Goal: Task Accomplishment & Management: Complete application form

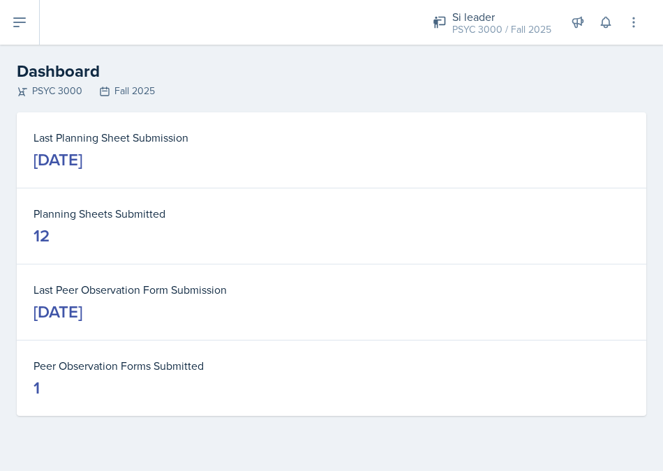
click at [24, 25] on icon at bounding box center [19, 22] width 17 height 17
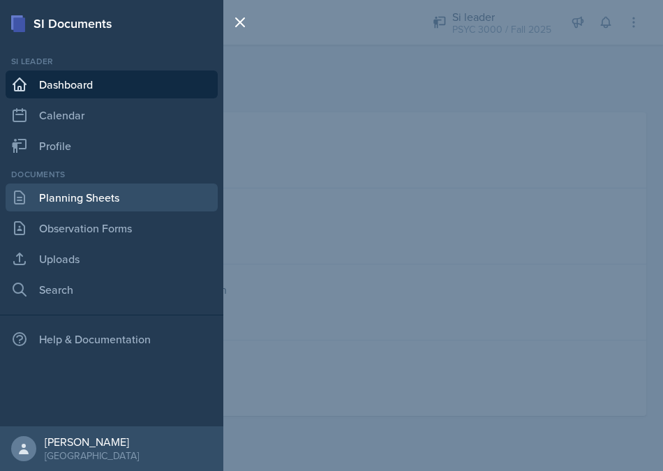
click at [62, 196] on link "Planning Sheets" at bounding box center [112, 197] width 212 height 28
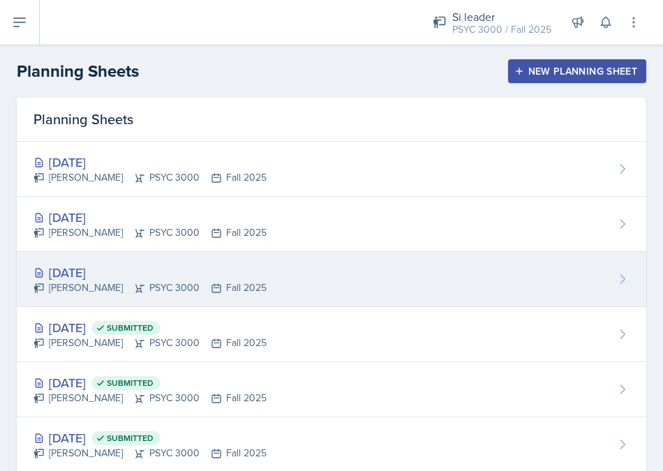
click at [128, 269] on div "[DATE]" at bounding box center [149, 272] width 233 height 19
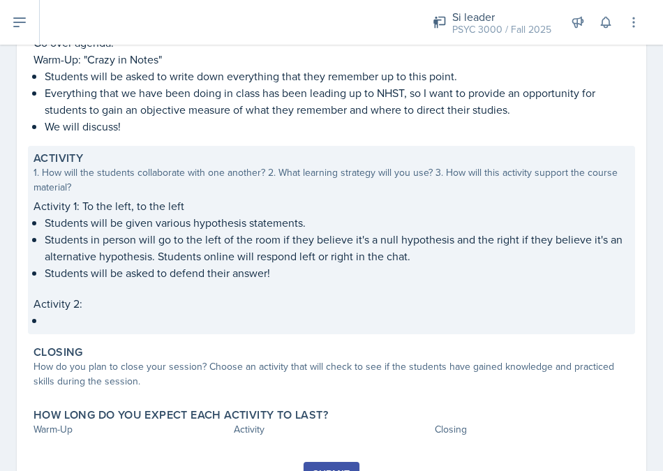
scroll to position [210, 0]
click at [243, 297] on p "Activity 2:" at bounding box center [331, 304] width 596 height 17
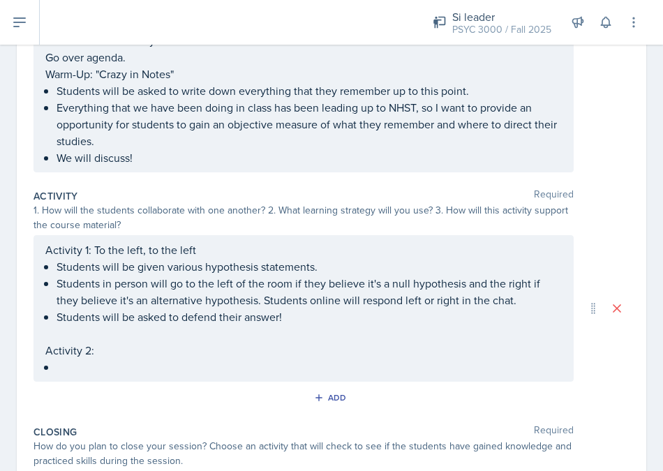
click at [63, 363] on div "Activity 1: To the left, to the left Students will be given various hypothesis …" at bounding box center [303, 308] width 516 height 134
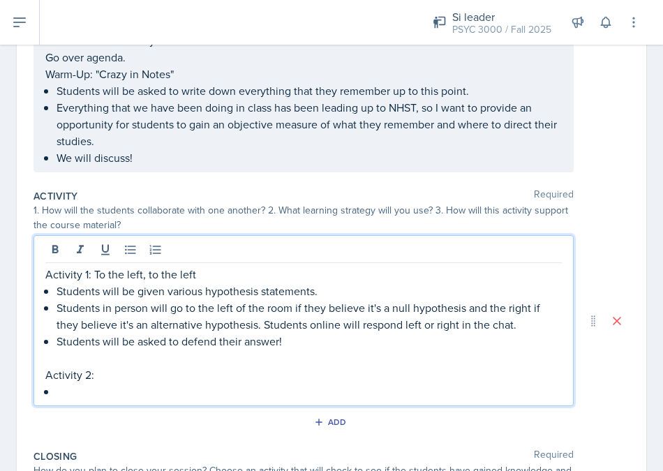
click at [60, 391] on p at bounding box center [309, 391] width 505 height 17
click at [123, 370] on p "Activity 2:" at bounding box center [303, 374] width 516 height 17
click at [66, 392] on p at bounding box center [309, 391] width 505 height 17
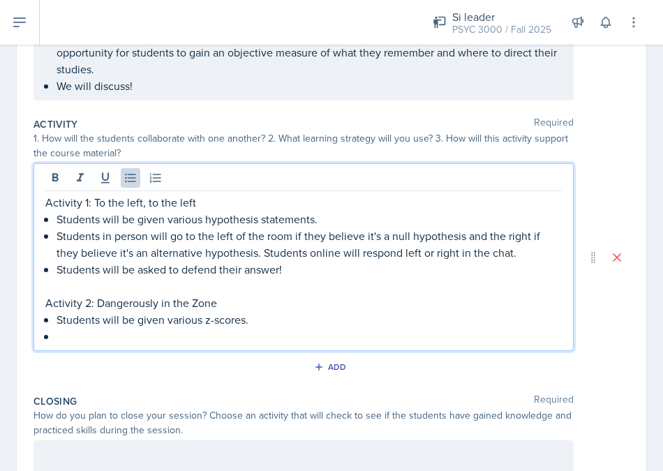
scroll to position [292, 0]
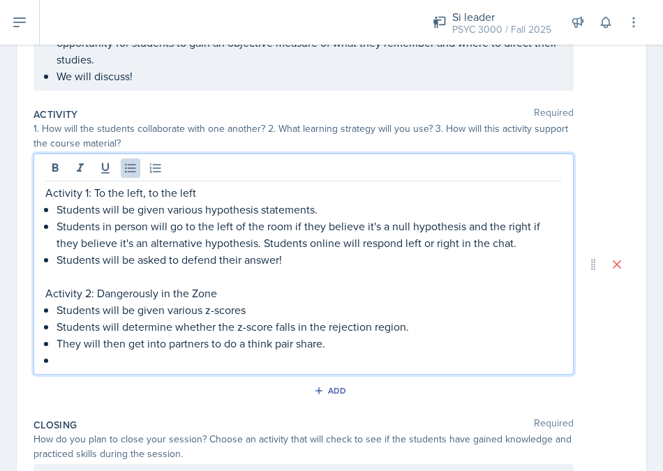
click at [66, 371] on div "Activity 1: To the left, to the left Students will be given various hypothesis …" at bounding box center [303, 263] width 540 height 221
click at [257, 350] on p "They will then get into partners to do a think pair share." at bounding box center [309, 343] width 505 height 17
click at [163, 359] on p at bounding box center [309, 360] width 505 height 17
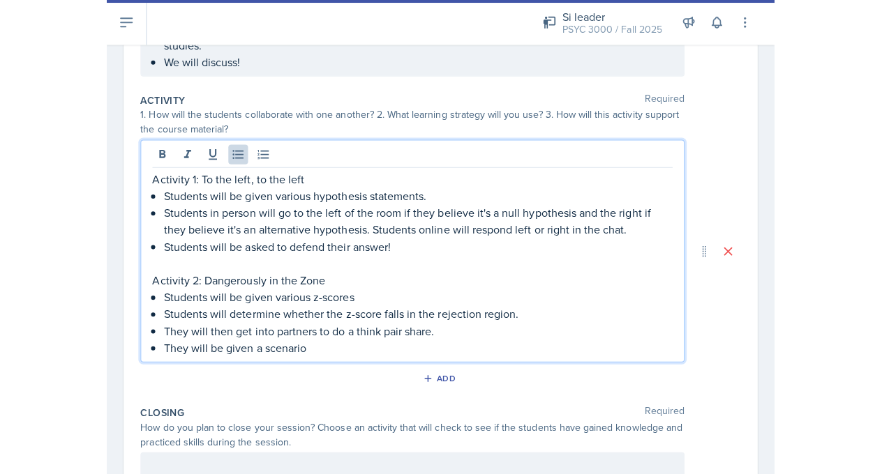
scroll to position [307, 0]
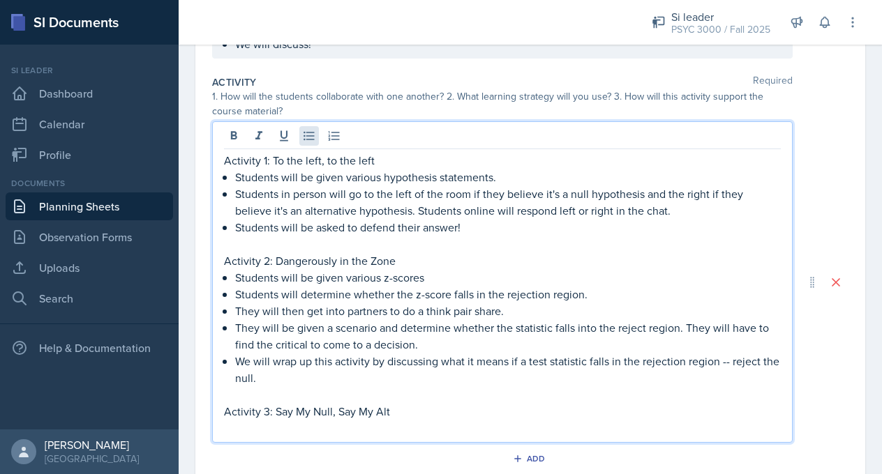
click at [310, 137] on icon at bounding box center [309, 136] width 14 height 14
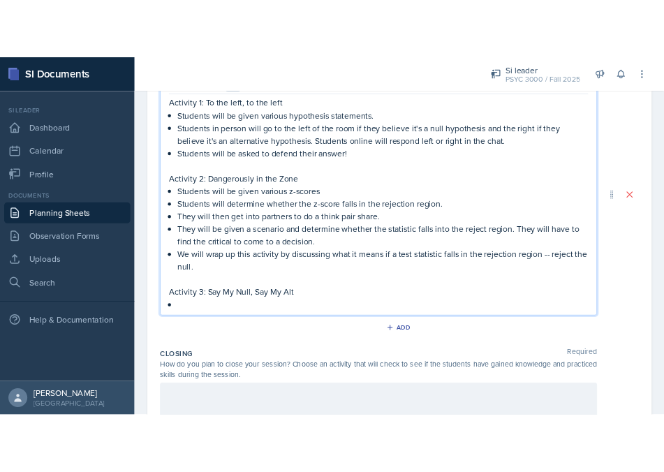
scroll to position [410, 0]
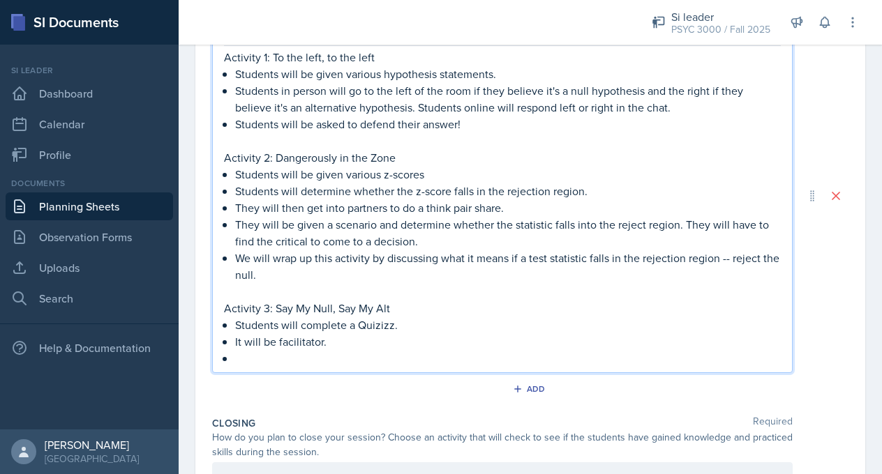
click at [327, 341] on p "It will be facilitator." at bounding box center [508, 342] width 546 height 17
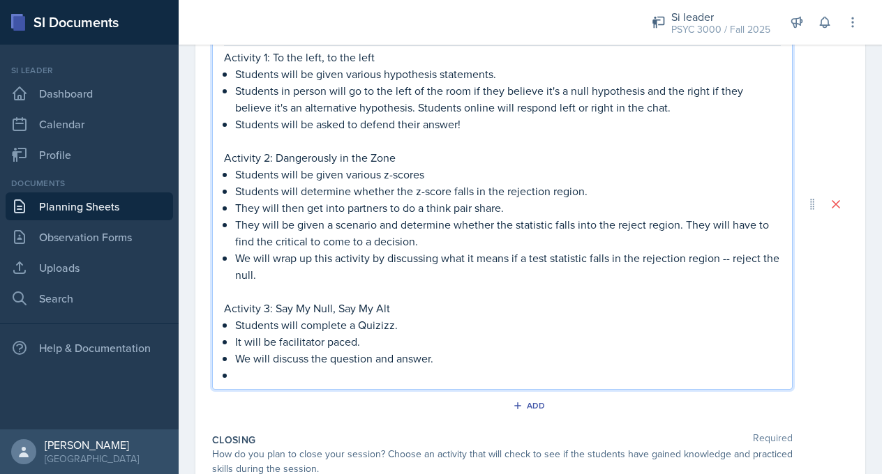
click at [375, 361] on p "We will discuss the question and answer." at bounding box center [508, 358] width 546 height 17
click at [253, 378] on p at bounding box center [508, 375] width 546 height 17
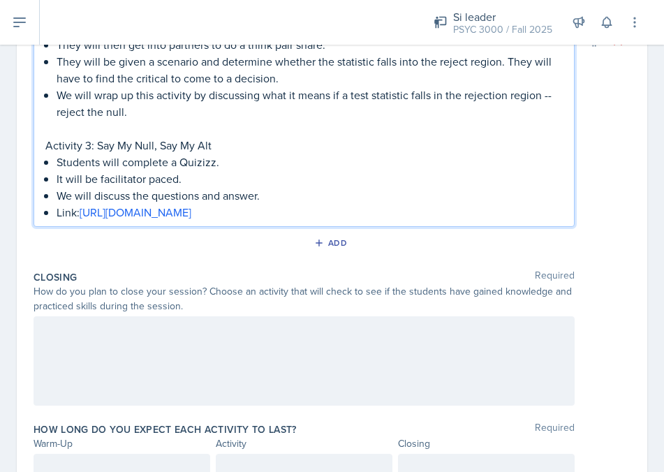
scroll to position [604, 0]
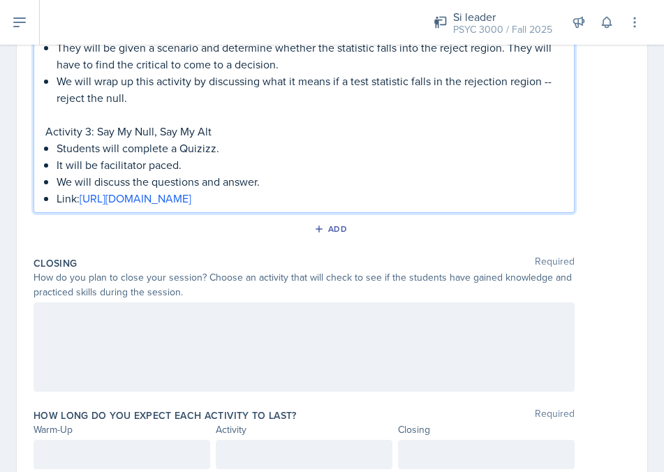
click at [181, 355] on div at bounding box center [303, 346] width 541 height 89
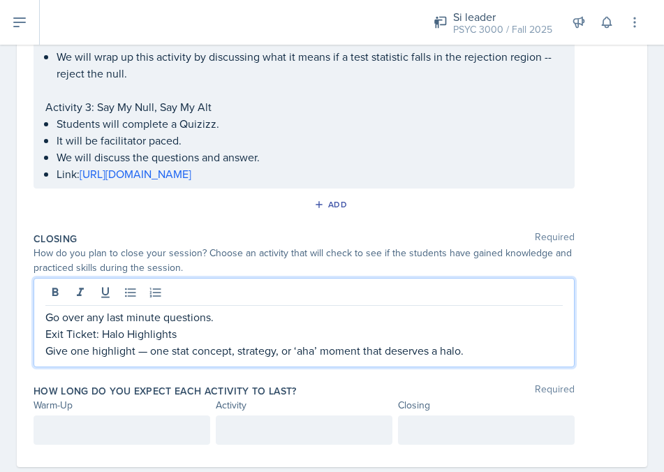
click at [43, 347] on div "Go over any last minute questions. Exit Ticket: Halo Highlights Give one highli…" at bounding box center [303, 322] width 541 height 89
click at [50, 352] on p "Give one highlight — one stat concept, strategy, or ‘aha’ moment that deserves …" at bounding box center [303, 350] width 517 height 17
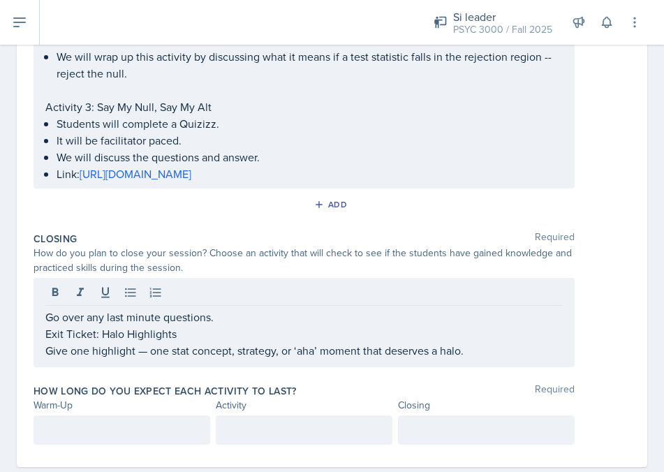
click at [43, 352] on div "Go over any last minute questions. Exit Ticket: Halo Highlights Give one highli…" at bounding box center [303, 322] width 541 height 89
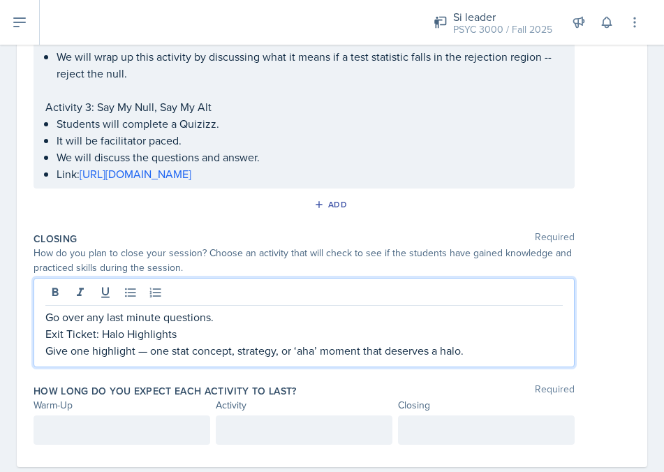
click at [47, 352] on p "Give one highlight — one stat concept, strategy, or ‘aha’ moment that deserves …" at bounding box center [303, 350] width 517 height 17
click at [119, 350] on p "Students will Give one highlight — one stat concept, strategy, or ‘aha’ moment …" at bounding box center [303, 350] width 517 height 17
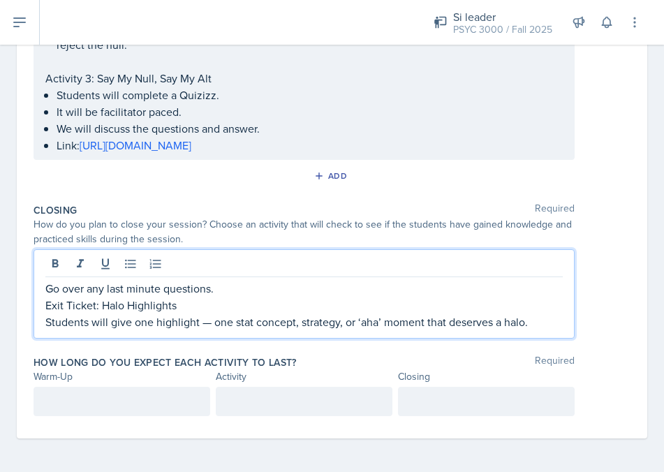
scroll to position [633, 0]
click at [114, 404] on div at bounding box center [121, 401] width 177 height 29
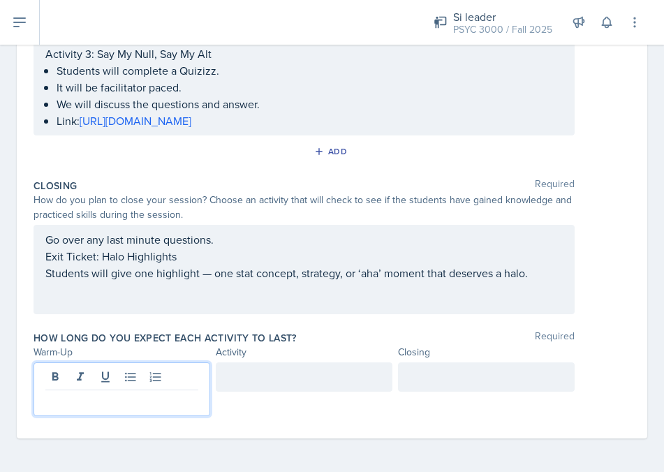
scroll to position [657, 0]
click at [277, 370] on div at bounding box center [304, 376] width 177 height 29
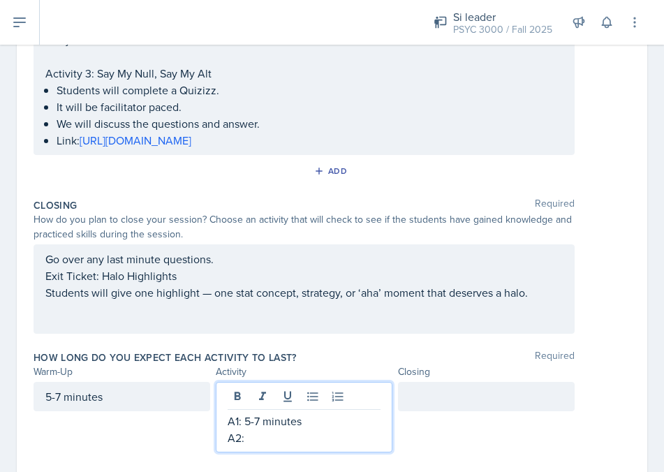
scroll to position [640, 0]
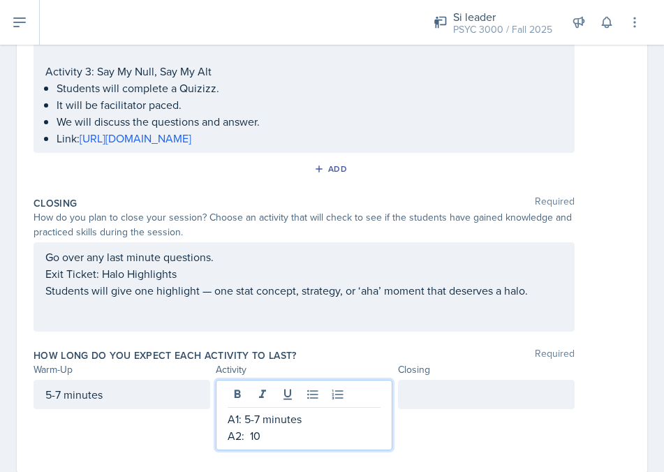
click at [250, 433] on p "A2: 10" at bounding box center [303, 435] width 153 height 17
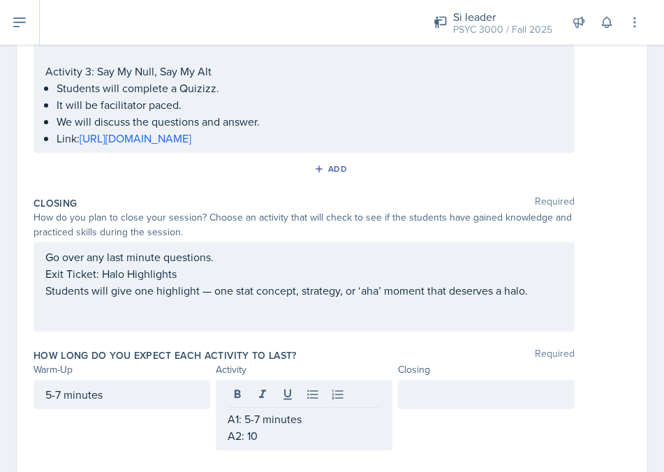
click at [281, 446] on div "A1: 5-7 minutes A2: 10" at bounding box center [304, 415] width 177 height 70
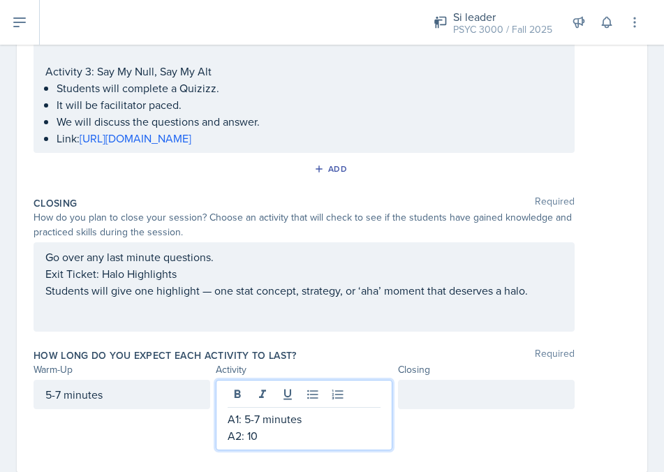
click at [271, 438] on p "A2: 10" at bounding box center [303, 435] width 153 height 17
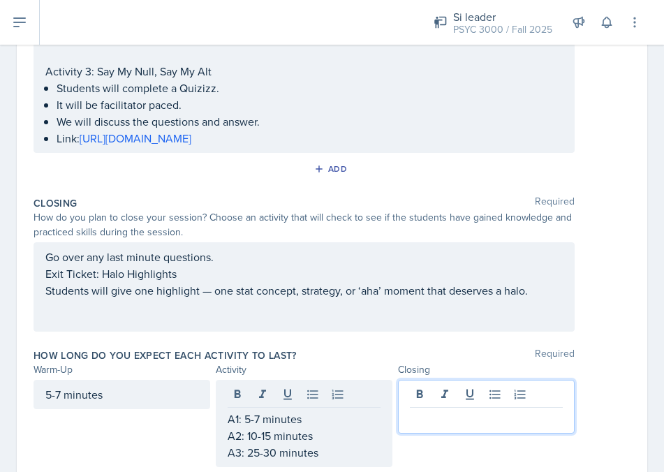
click at [434, 394] on div at bounding box center [486, 407] width 177 height 54
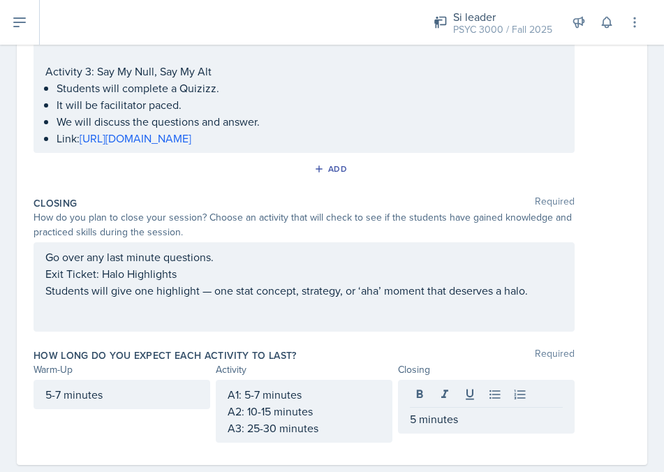
click at [299, 344] on div "How long do you expect each activity to last? Required Warm-Up Activity Closing…" at bounding box center [331, 398] width 597 height 111
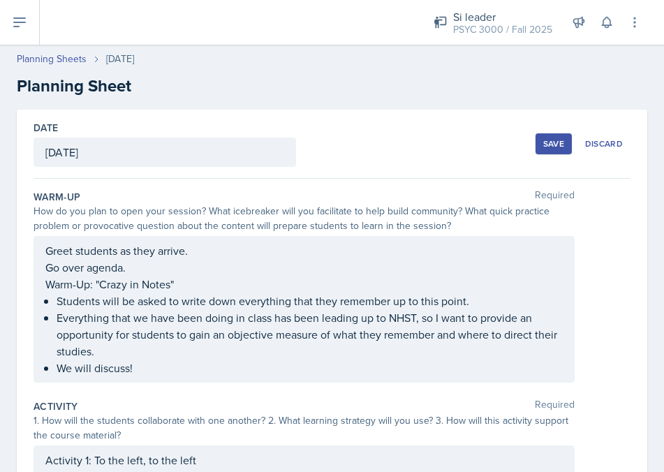
scroll to position [0, 0]
click at [542, 144] on button "Save" at bounding box center [553, 143] width 36 height 21
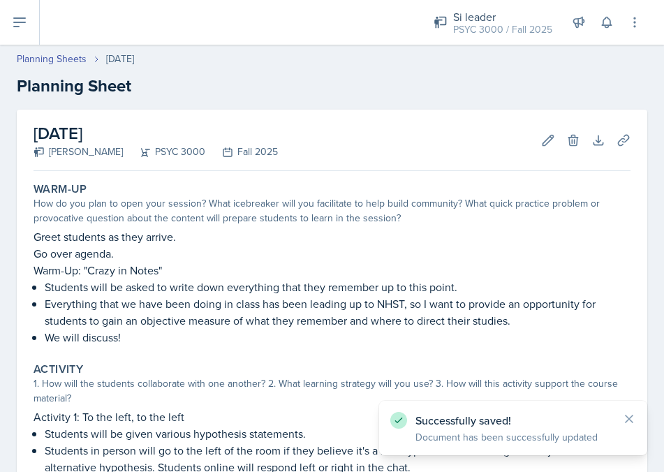
click at [10, 27] on button at bounding box center [20, 22] width 40 height 45
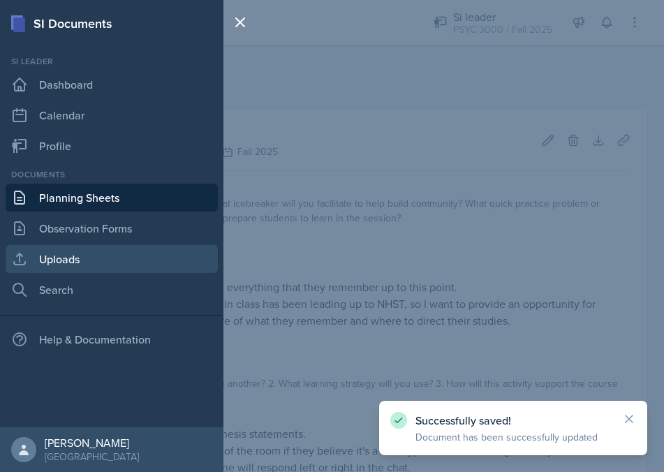
click at [54, 255] on link "Uploads" at bounding box center [112, 259] width 212 height 28
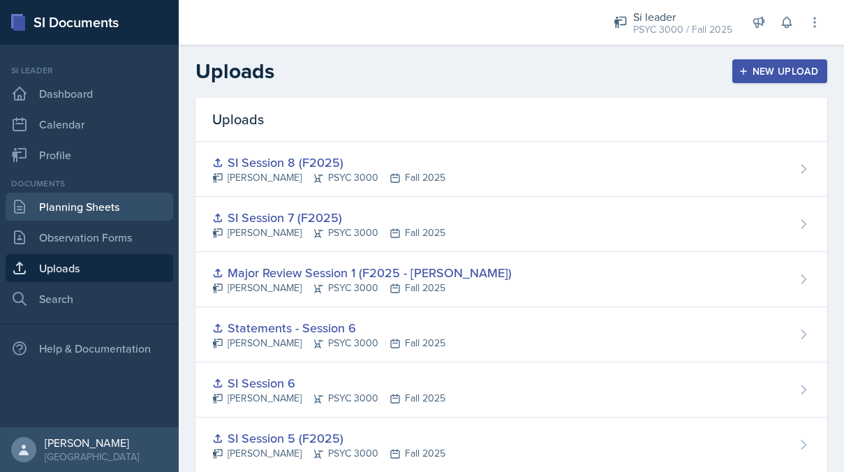
click at [69, 205] on link "Planning Sheets" at bounding box center [89, 207] width 167 height 28
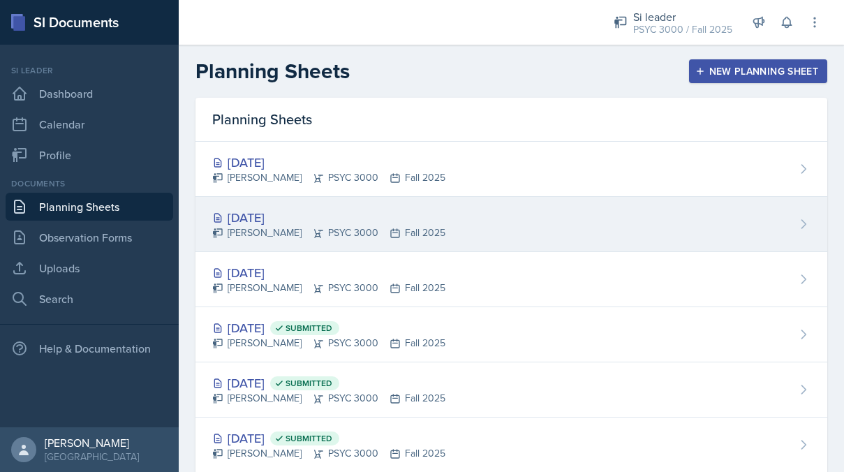
click at [306, 236] on div "[PERSON_NAME] PSYC 3000 Fall 2025" at bounding box center [328, 232] width 233 height 15
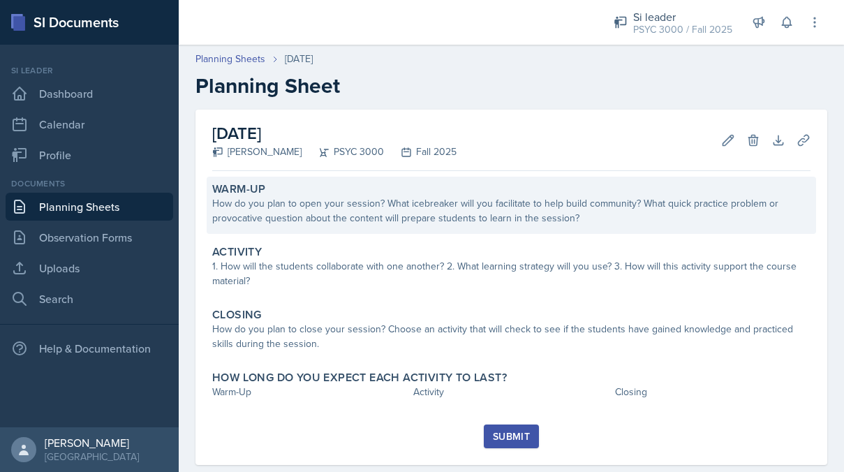
click at [425, 218] on div "How do you plan to open your session? What icebreaker will you facilitate to he…" at bounding box center [511, 210] width 598 height 29
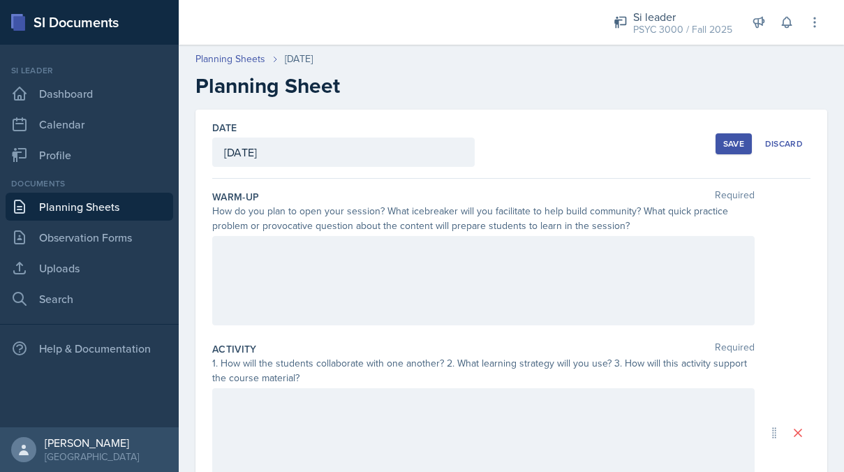
click at [290, 254] on div at bounding box center [483, 280] width 542 height 89
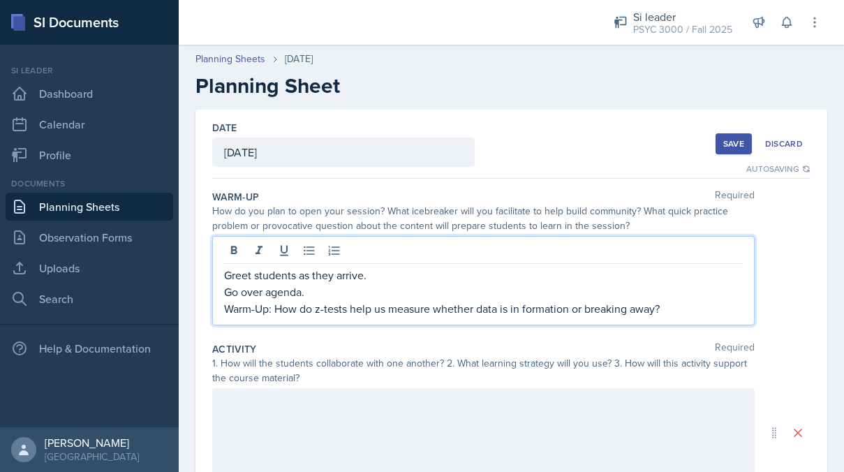
click at [269, 407] on div at bounding box center [483, 432] width 542 height 89
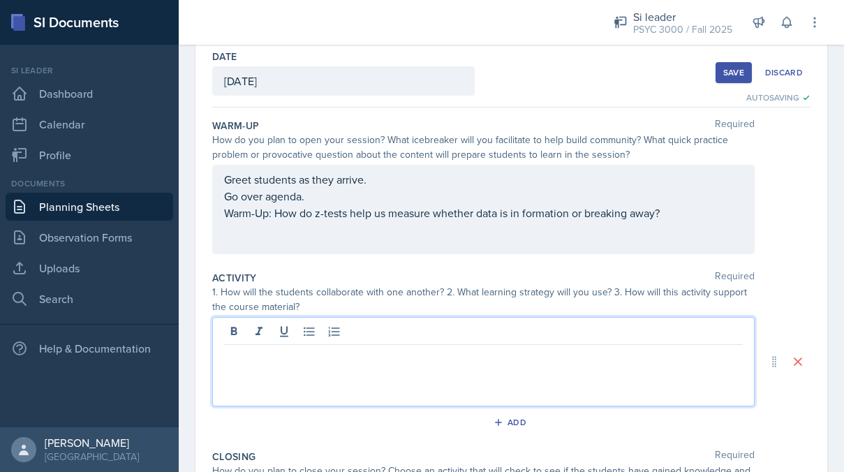
scroll to position [70, 0]
click at [315, 334] on icon at bounding box center [309, 332] width 14 height 14
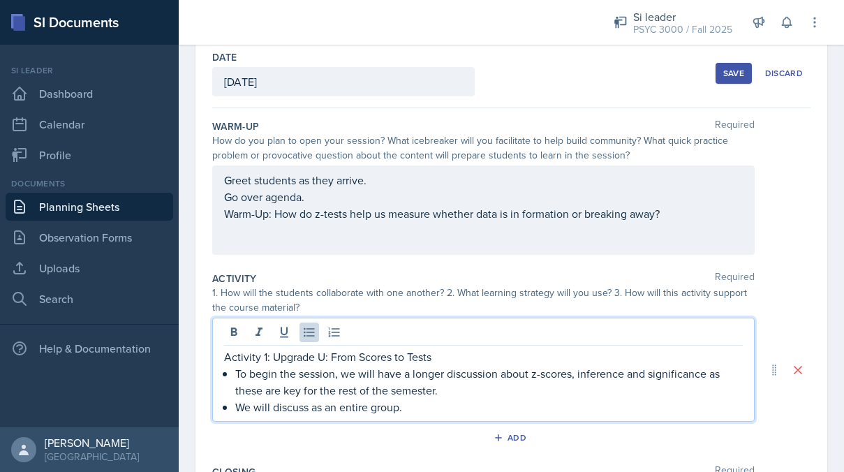
drag, startPoint x: 412, startPoint y: 409, endPoint x: 224, endPoint y: 405, distance: 188.4
click at [235, 405] on p "We will discuss as an entire group." at bounding box center [488, 406] width 507 height 17
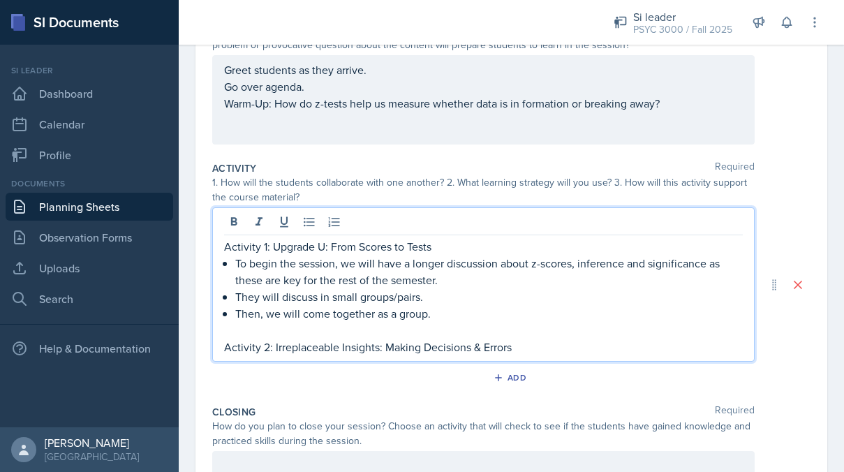
scroll to position [186, 0]
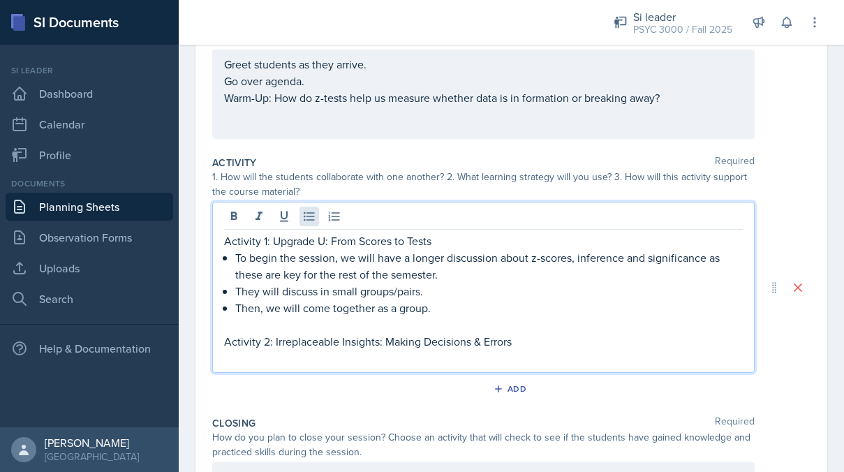
click at [308, 216] on icon at bounding box center [309, 216] width 10 height 9
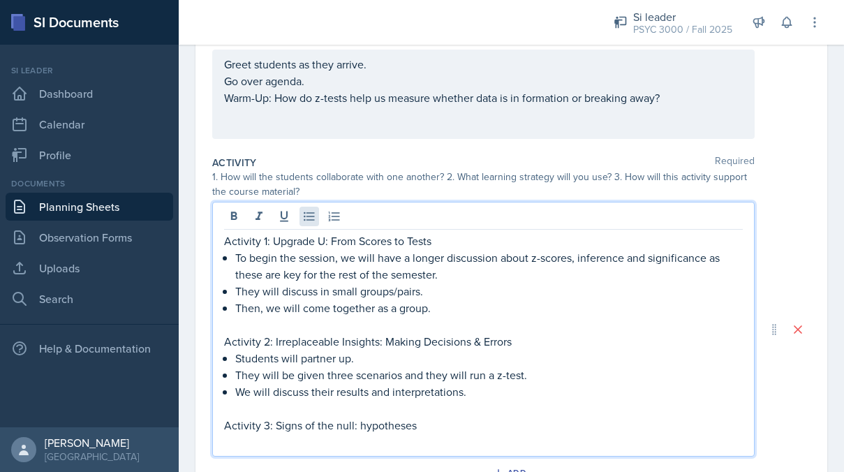
click at [308, 216] on icon at bounding box center [309, 216] width 10 height 9
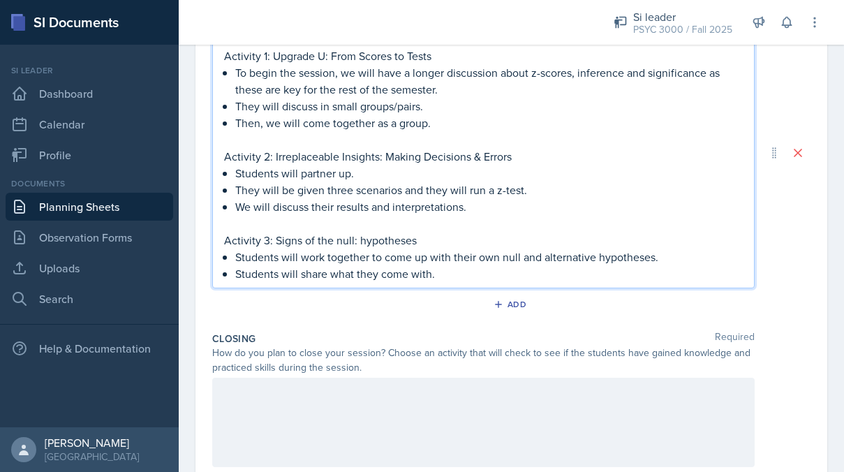
scroll to position [428, 0]
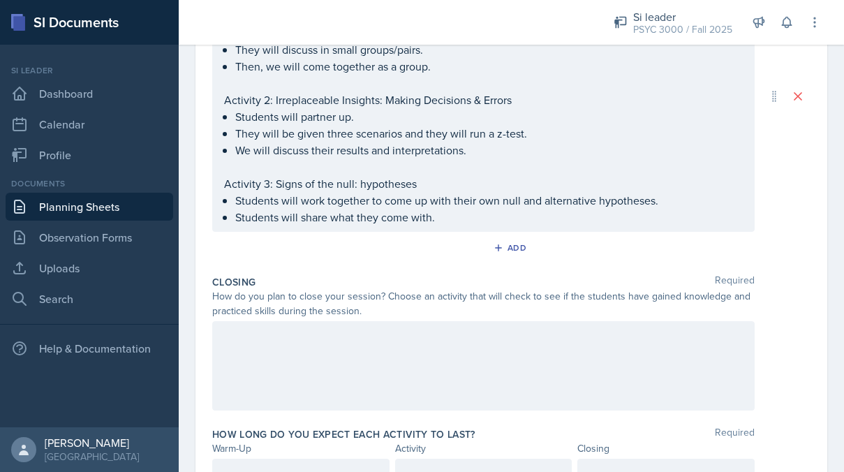
click at [267, 345] on div at bounding box center [483, 365] width 542 height 89
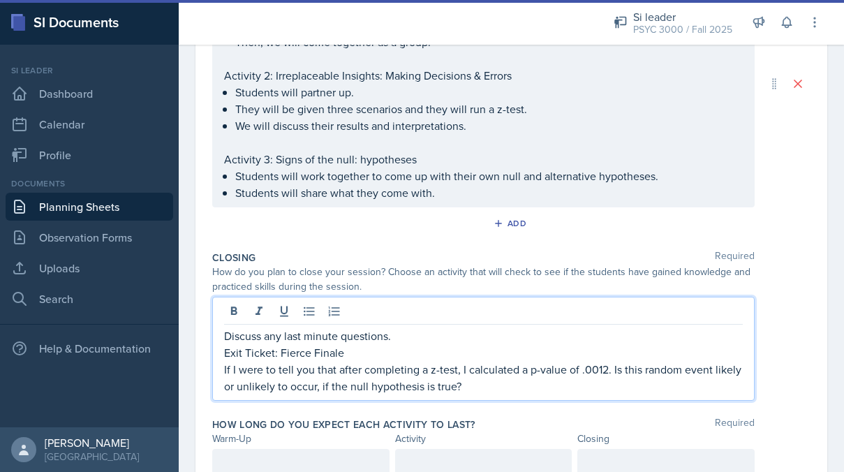
click at [225, 368] on p "If I were to tell you that after completing a z-test, I calculated a p-value of…" at bounding box center [483, 377] width 518 height 33
click at [365, 357] on p "Exit Ticket: Fierce Finale" at bounding box center [483, 352] width 518 height 17
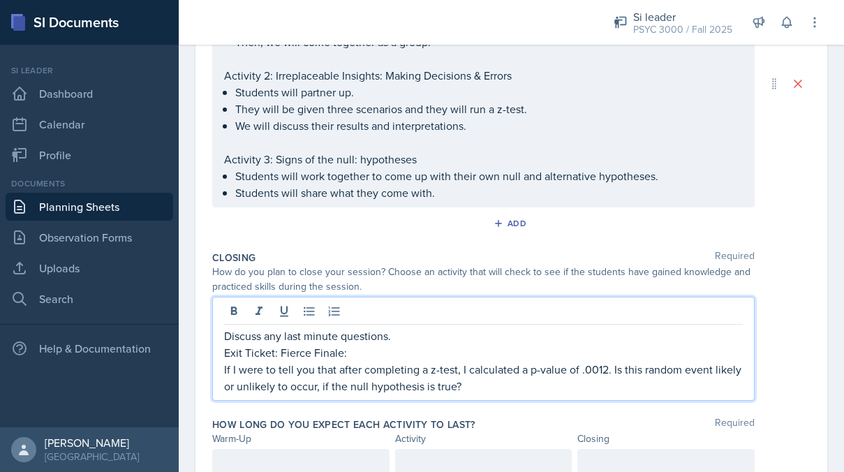
click at [483, 392] on p "If I were to tell you that after completing a z-test, I calculated a p-value of…" at bounding box center [483, 377] width 518 height 33
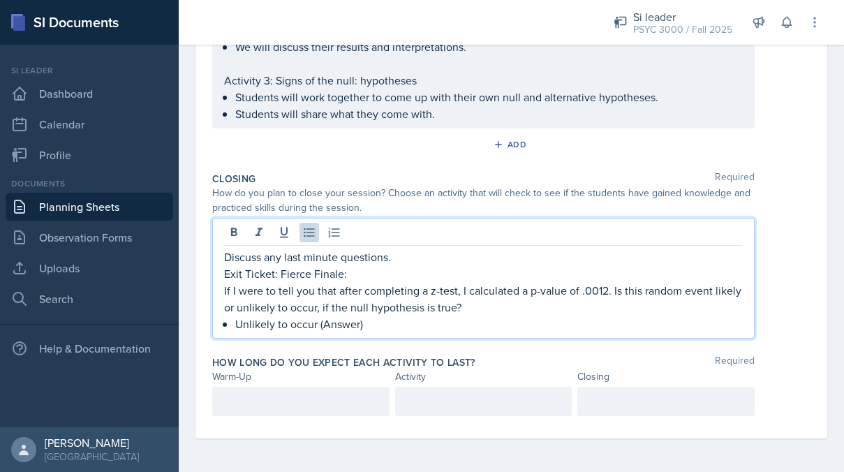
scroll to position [507, 0]
click at [337, 398] on div at bounding box center [300, 401] width 177 height 29
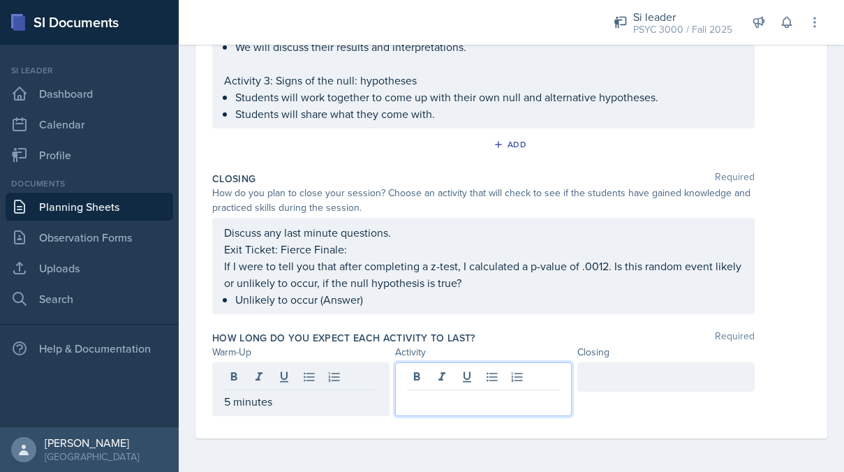
click at [460, 382] on div at bounding box center [483, 389] width 177 height 54
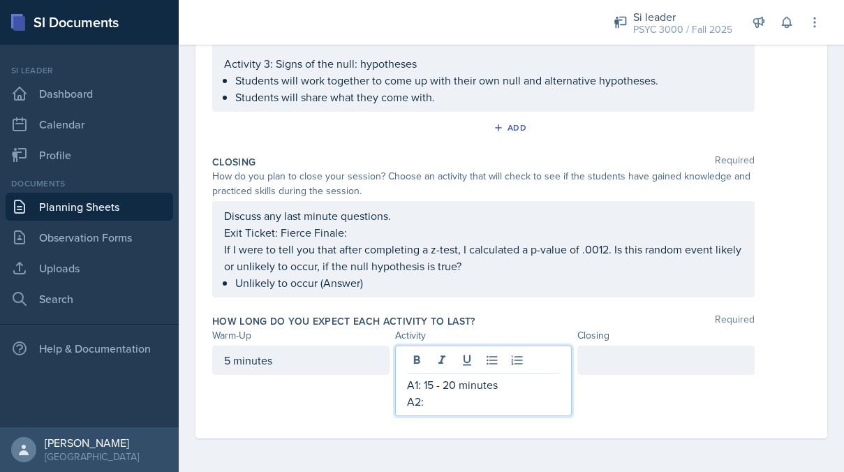
scroll to position [523, 0]
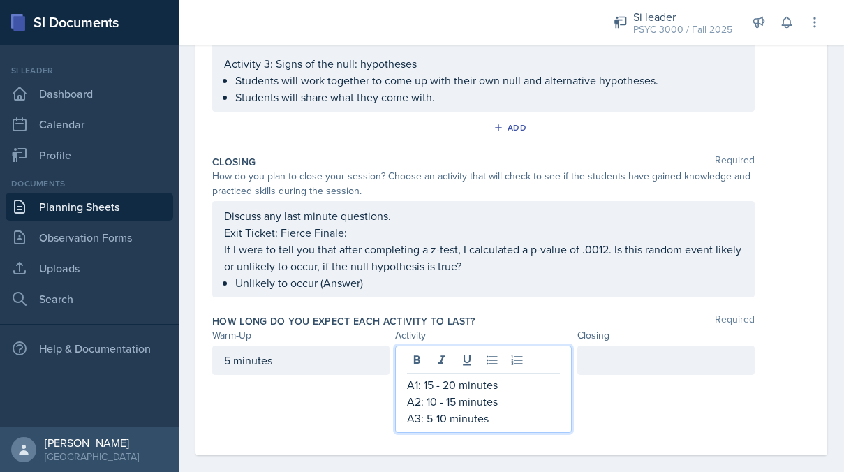
click at [608, 366] on div at bounding box center [665, 359] width 177 height 29
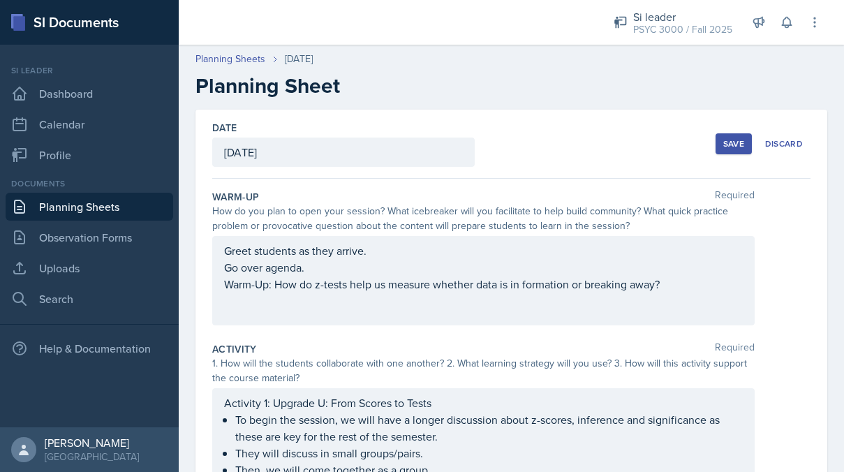
scroll to position [0, 0]
click at [662, 138] on div "Save" at bounding box center [733, 143] width 21 height 11
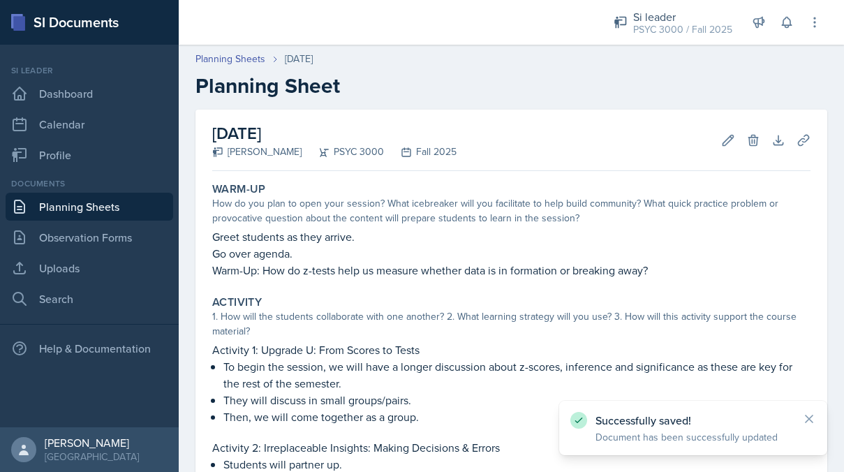
click at [125, 204] on link "Planning Sheets" at bounding box center [89, 207] width 167 height 28
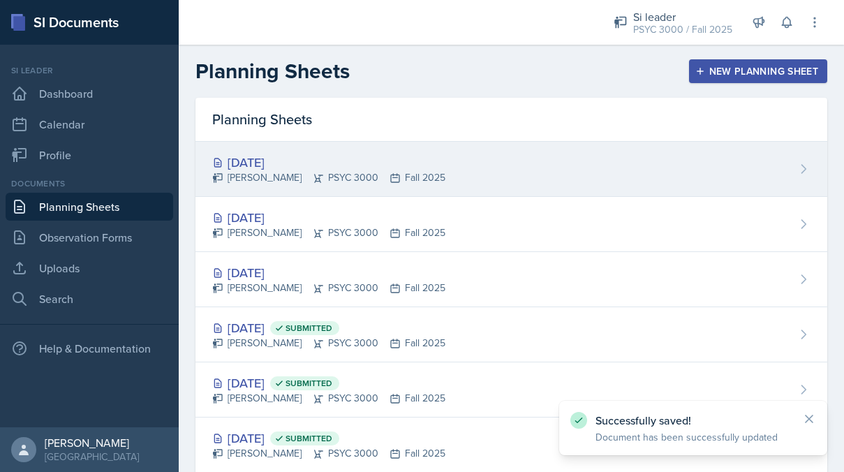
click at [373, 167] on div "[DATE]" at bounding box center [328, 162] width 233 height 19
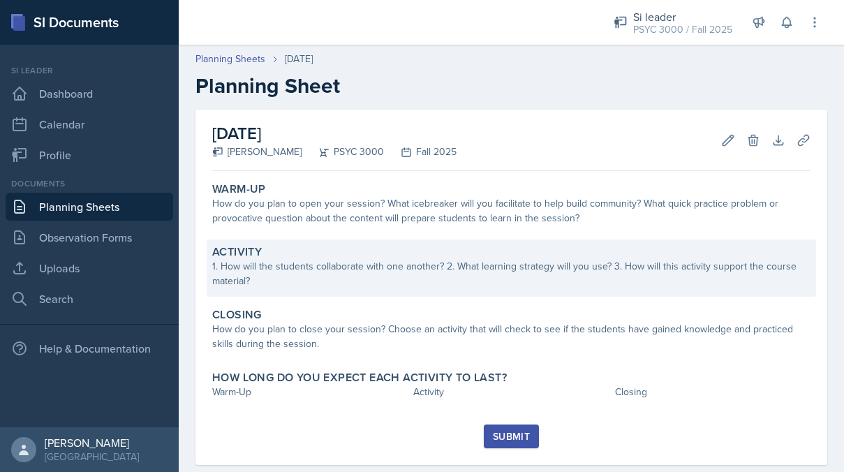
click at [283, 276] on div "1. How will the students collaborate with one another? 2. What learning strateg…" at bounding box center [511, 273] width 598 height 29
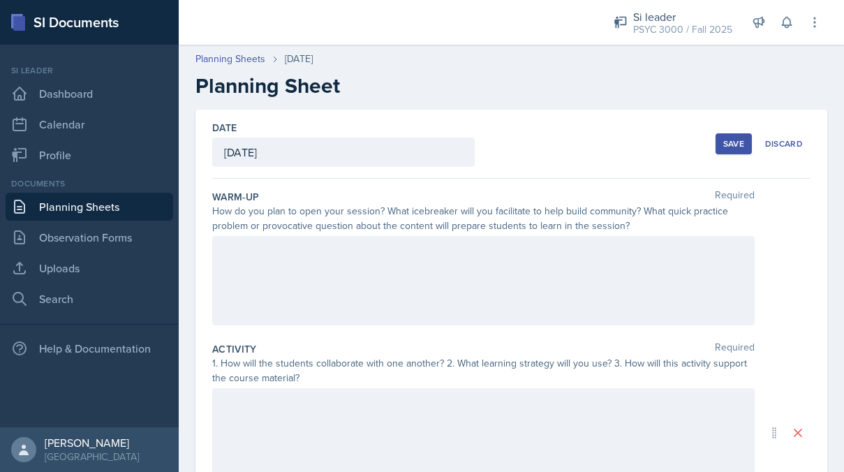
click at [283, 276] on div at bounding box center [483, 280] width 542 height 89
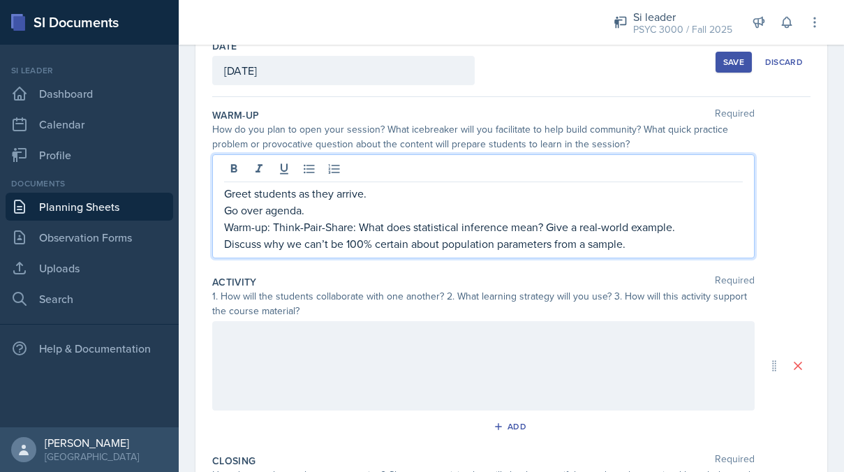
scroll to position [83, 0]
click at [444, 334] on div at bounding box center [483, 364] width 542 height 89
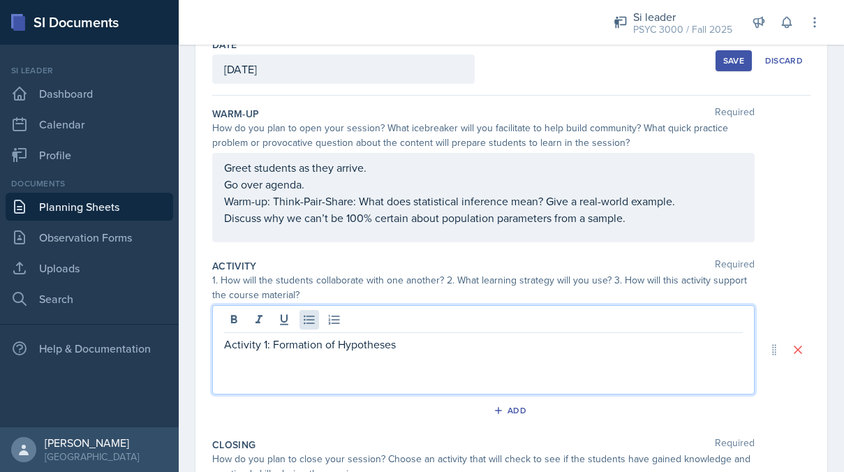
click at [309, 322] on icon at bounding box center [309, 320] width 14 height 14
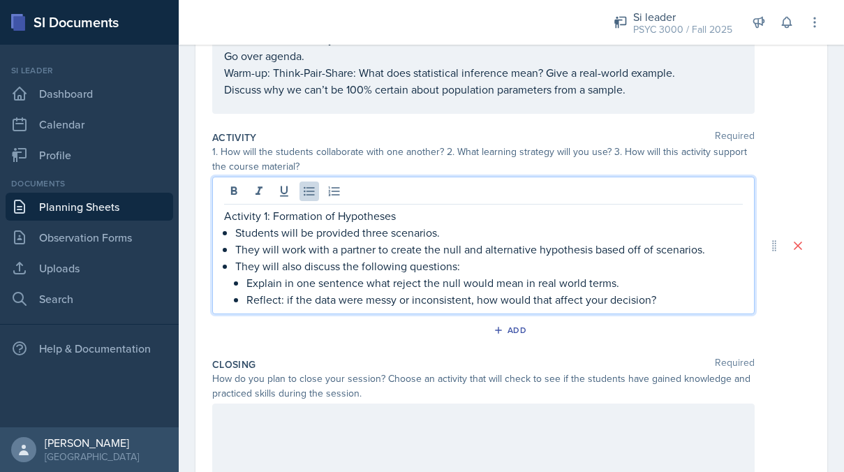
scroll to position [211, 0]
click at [299, 440] on div at bounding box center [483, 448] width 542 height 89
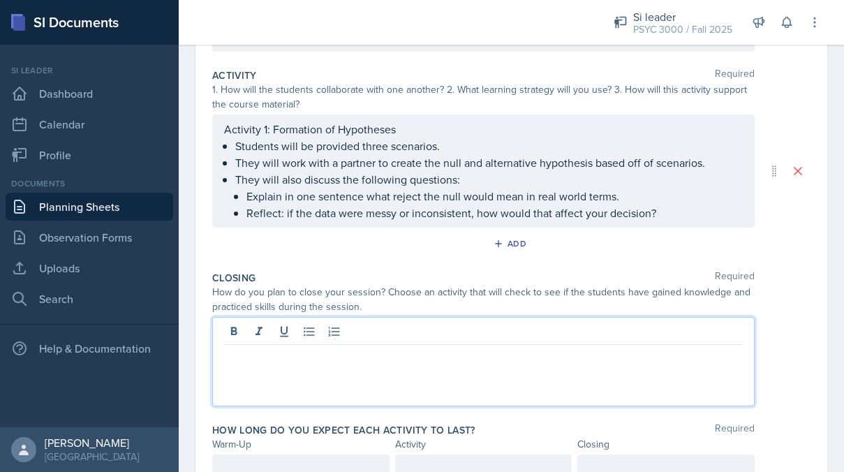
scroll to position [280, 0]
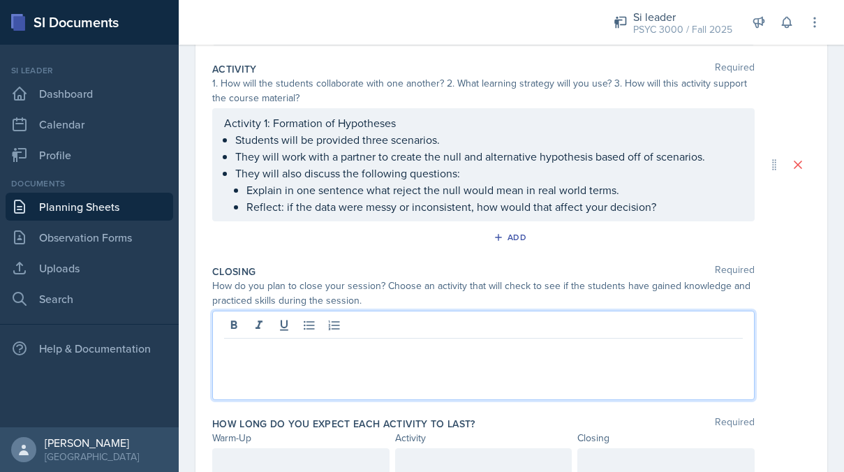
click at [662, 203] on li "They will also discuss the following questions: Explain in one sentence what re…" at bounding box center [488, 190] width 507 height 50
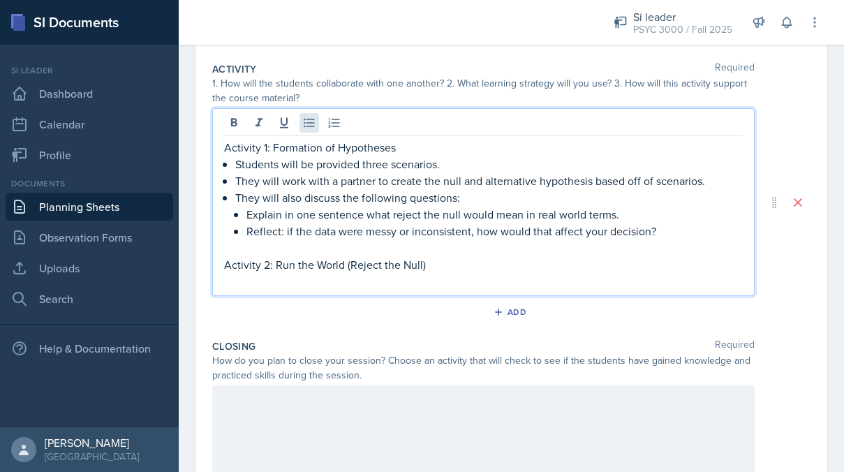
click at [312, 121] on icon at bounding box center [309, 123] width 14 height 14
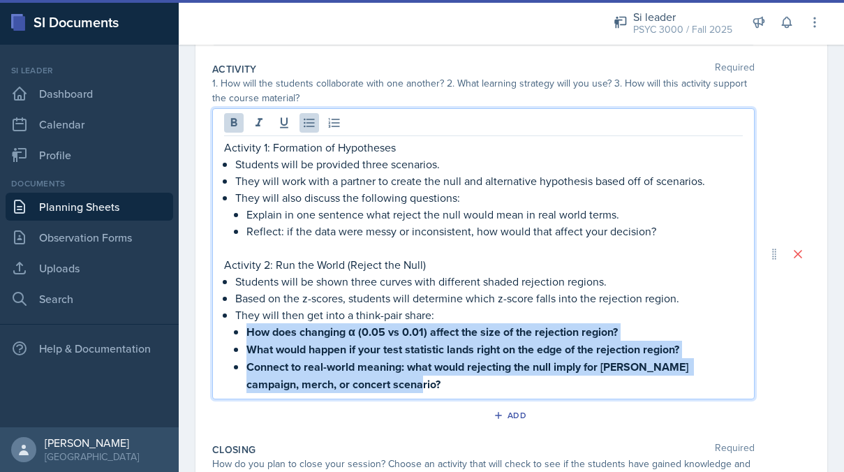
drag, startPoint x: 389, startPoint y: 389, endPoint x: 247, endPoint y: 334, distance: 152.9
click at [247, 334] on ul "How does changing α (0.05 vs 0.01) affect the size of the rejection region? Wha…" at bounding box center [494, 358] width 496 height 70
click at [241, 121] on button at bounding box center [234, 123] width 20 height 20
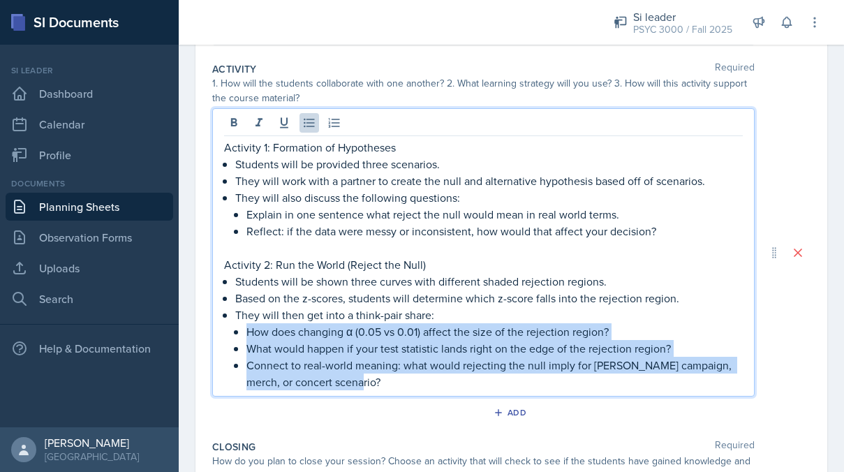
click at [406, 376] on p "Connect to real-world meaning: what would rejecting the null imply for [PERSON_…" at bounding box center [494, 373] width 496 height 33
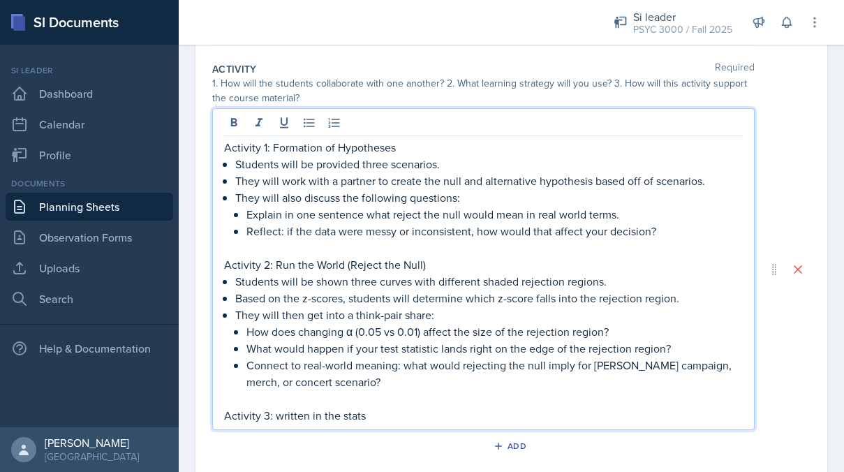
click at [282, 417] on p "Activity 3: written in the stats" at bounding box center [483, 415] width 518 height 17
click at [346, 419] on p "Activity 3: Written in the stats" at bounding box center [483, 415] width 518 height 17
click at [393, 415] on p "Activity 3: Written in the Stats" at bounding box center [483, 415] width 518 height 17
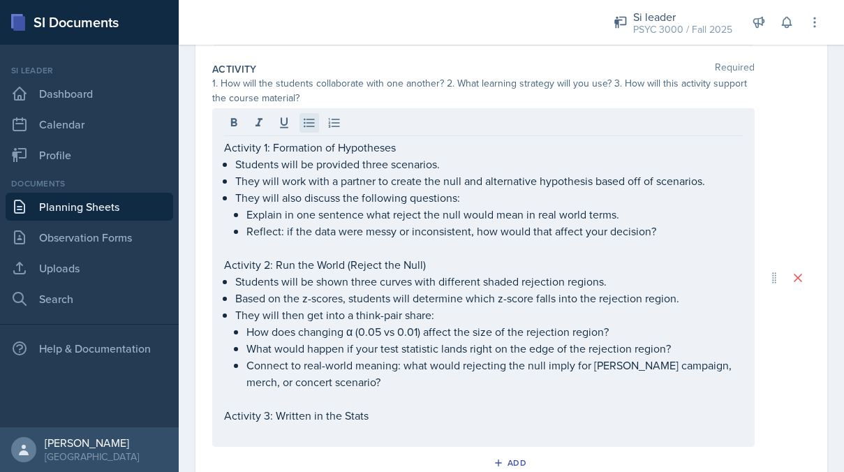
click at [303, 125] on icon at bounding box center [309, 123] width 14 height 14
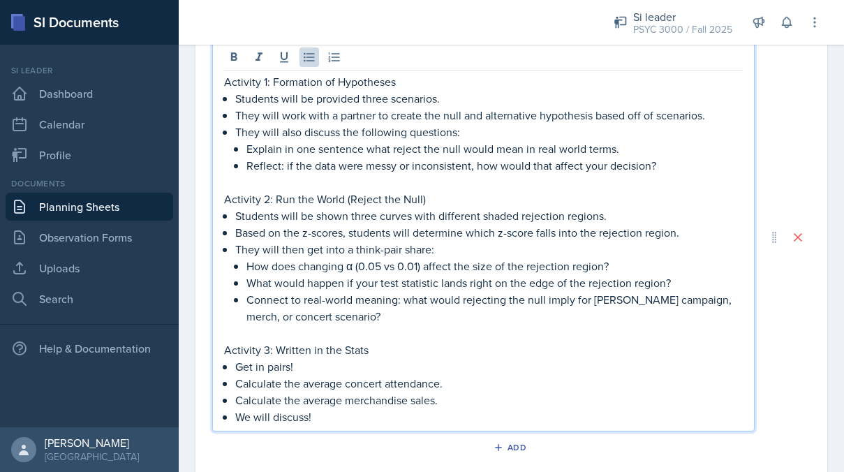
scroll to position [347, 0]
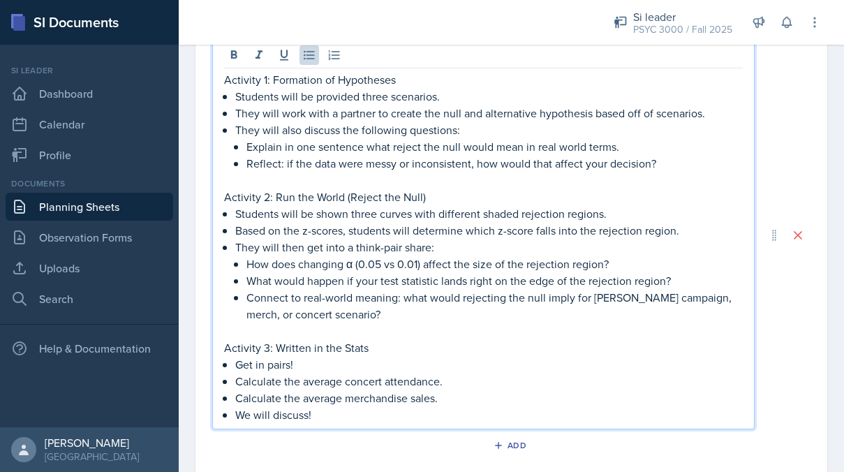
click at [236, 364] on p "Get in pairs!" at bounding box center [488, 364] width 507 height 17
click at [306, 363] on p "Students will Get in pairs!" at bounding box center [488, 364] width 507 height 17
click at [242, 382] on p "Calculate the average concert attendance." at bounding box center [488, 381] width 507 height 17
click at [237, 382] on p "Calculate the average concert attendance." at bounding box center [488, 381] width 507 height 17
click at [286, 380] on p "They will Calculate the average concert attendance." at bounding box center [488, 381] width 507 height 17
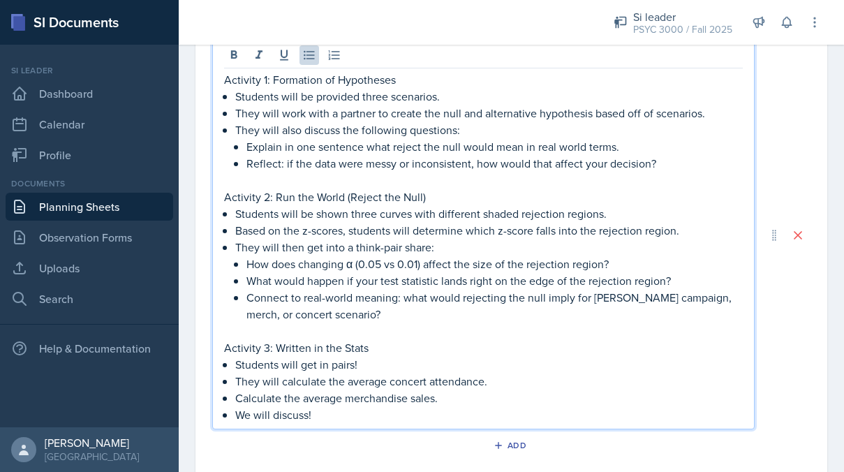
click at [235, 400] on p "Calculate the average merchandise sales." at bounding box center [488, 397] width 507 height 17
click at [285, 398] on p "They will Calculate the average merchandise sales." at bounding box center [488, 397] width 507 height 17
click at [327, 414] on p "We will discuss!" at bounding box center [488, 414] width 507 height 17
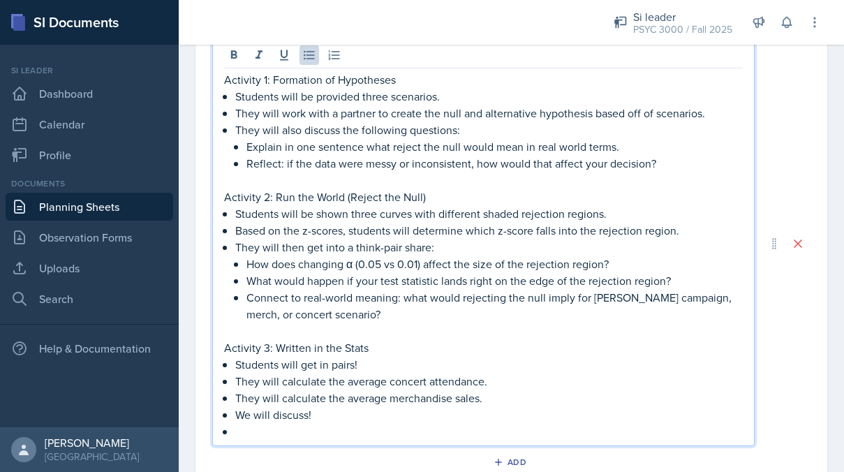
click at [322, 419] on p "We will discuss!" at bounding box center [488, 414] width 507 height 17
click at [268, 433] on p at bounding box center [488, 431] width 507 height 17
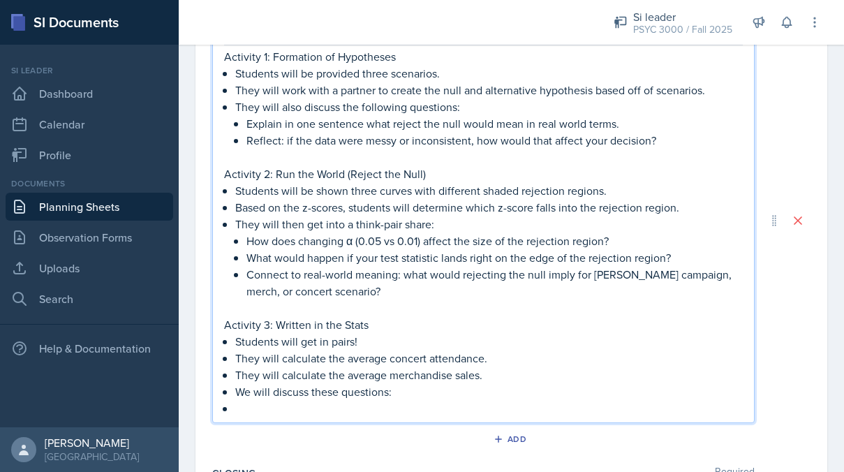
scroll to position [380, 0]
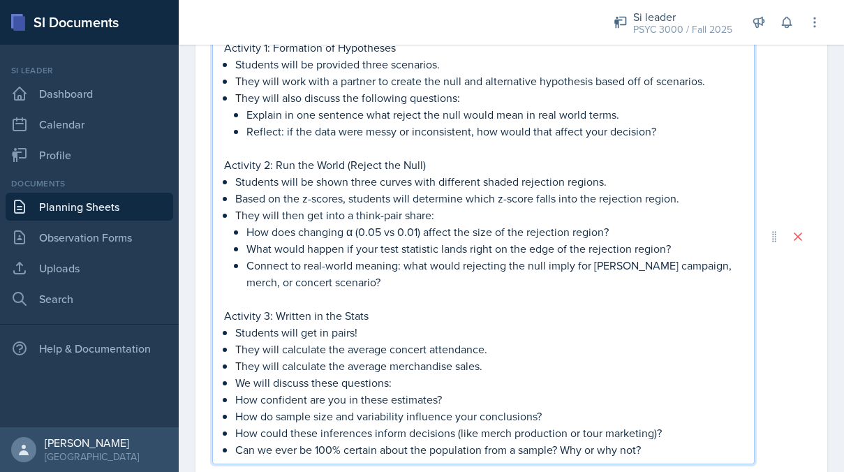
click at [233, 400] on div "Activity 1: Formation of Hypotheses Students will be provided three scenarios. …" at bounding box center [483, 248] width 518 height 419
click at [230, 418] on div "Activity 1: Formation of Hypotheses Students will be provided three scenarios. …" at bounding box center [483, 248] width 518 height 419
click at [233, 429] on div "Activity 1: Formation of Hypotheses Students will be provided three scenarios. …" at bounding box center [483, 248] width 518 height 419
click at [232, 447] on div "Activity 1: Formation of Hypotheses Students will be provided three scenarios. …" at bounding box center [483, 248] width 518 height 419
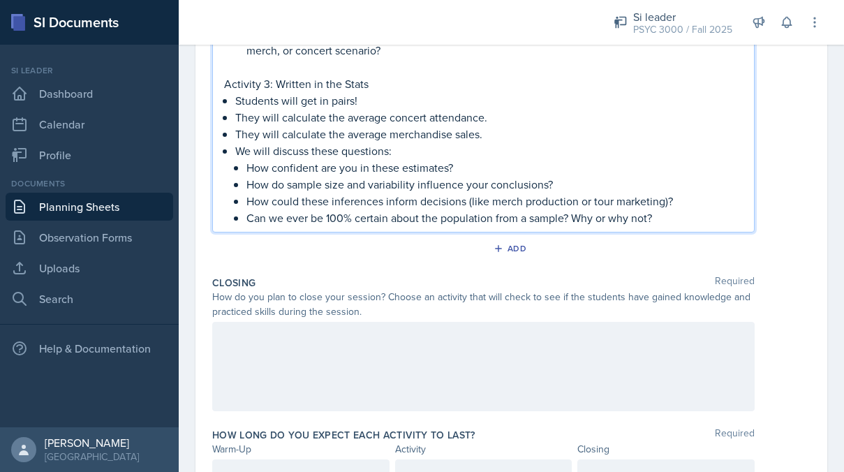
scroll to position [622, 0]
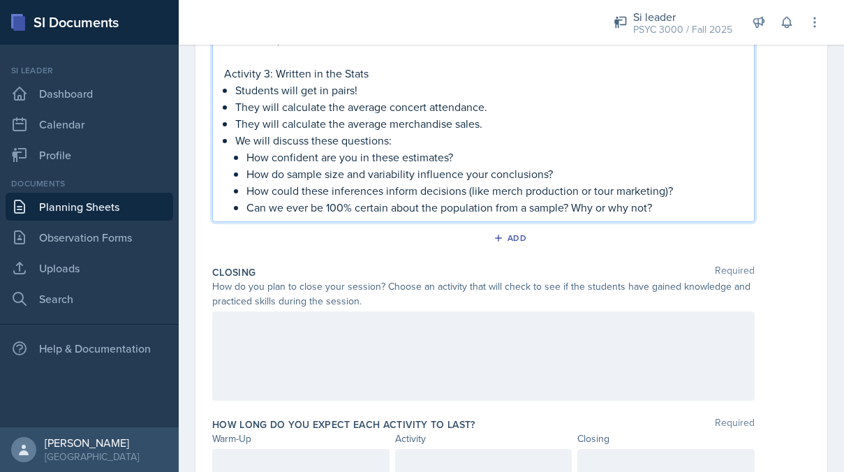
click at [292, 357] on div at bounding box center [483, 355] width 542 height 89
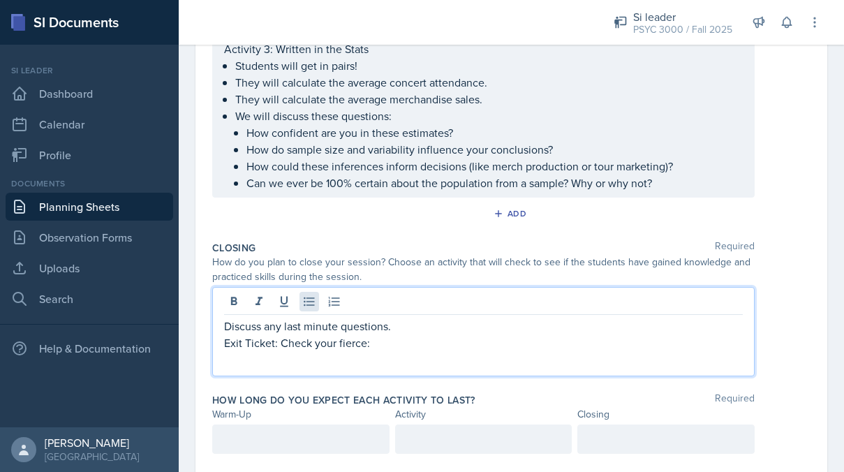
click at [310, 294] on button at bounding box center [309, 302] width 20 height 20
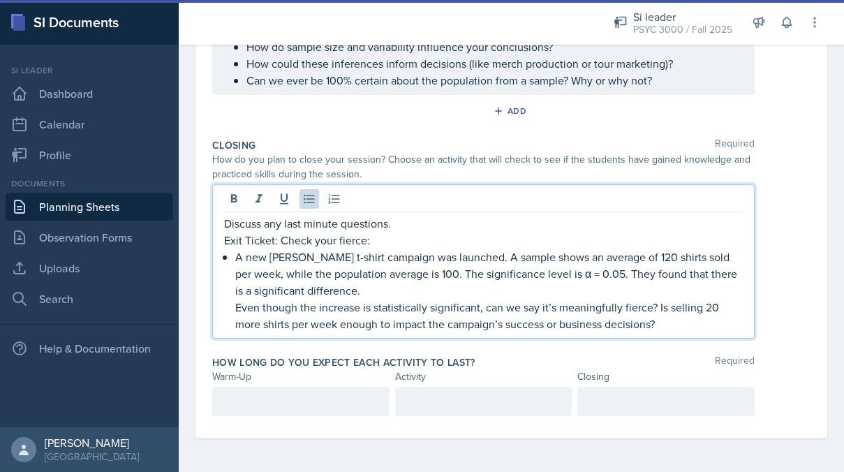
scroll to position [724, 0]
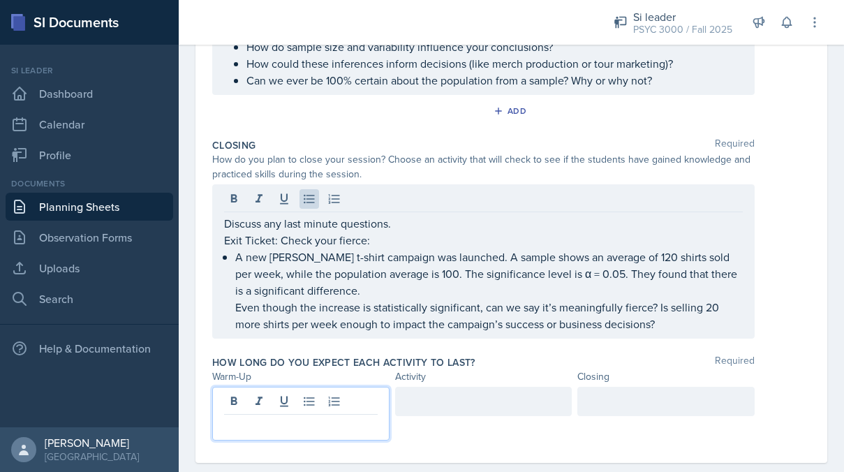
click at [256, 396] on div at bounding box center [300, 414] width 177 height 54
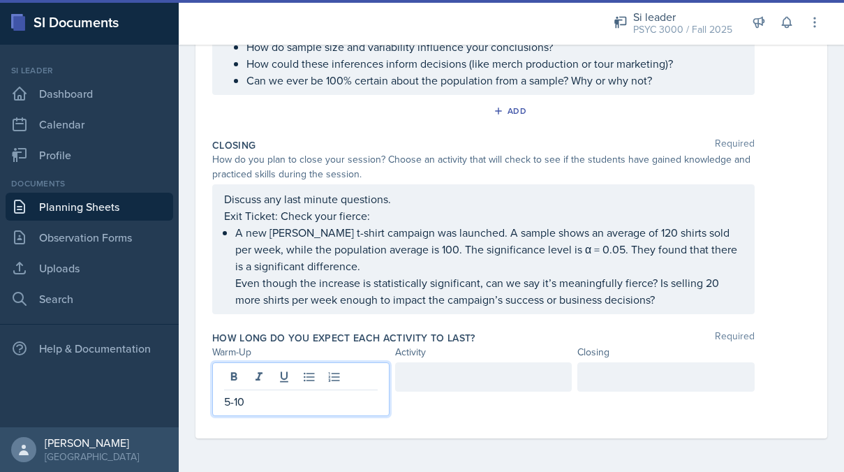
click at [437, 379] on div at bounding box center [483, 376] width 177 height 29
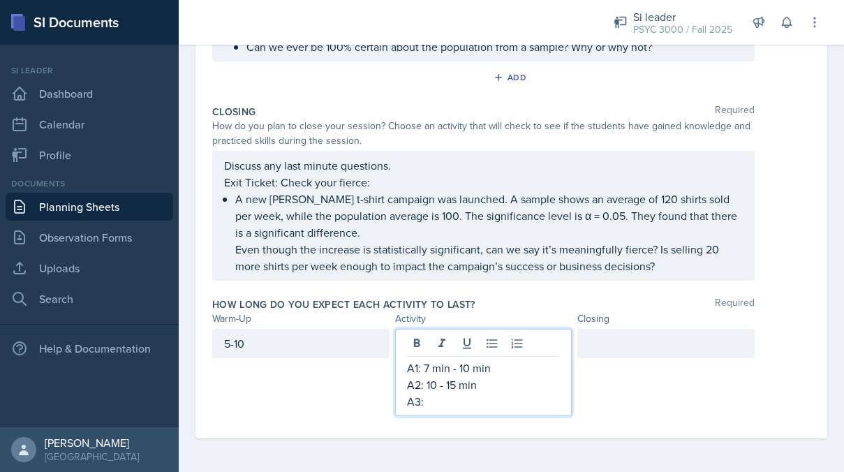
scroll to position [758, 0]
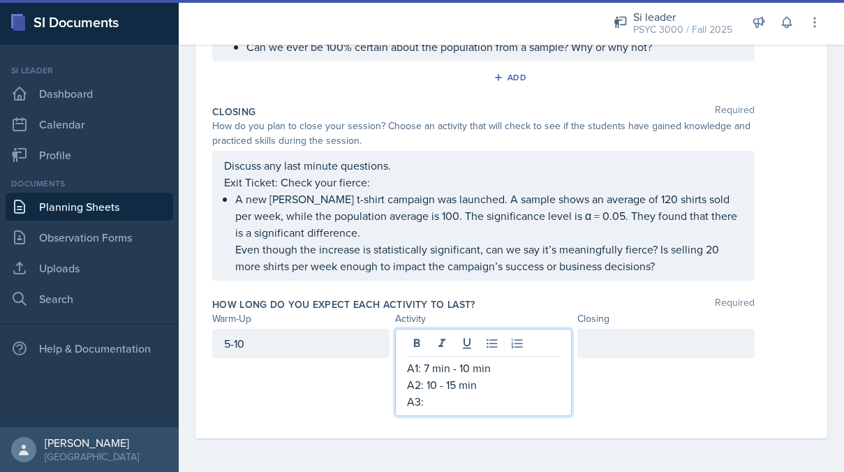
click at [426, 369] on p "A1: 7 min - 10 min" at bounding box center [483, 367] width 153 height 17
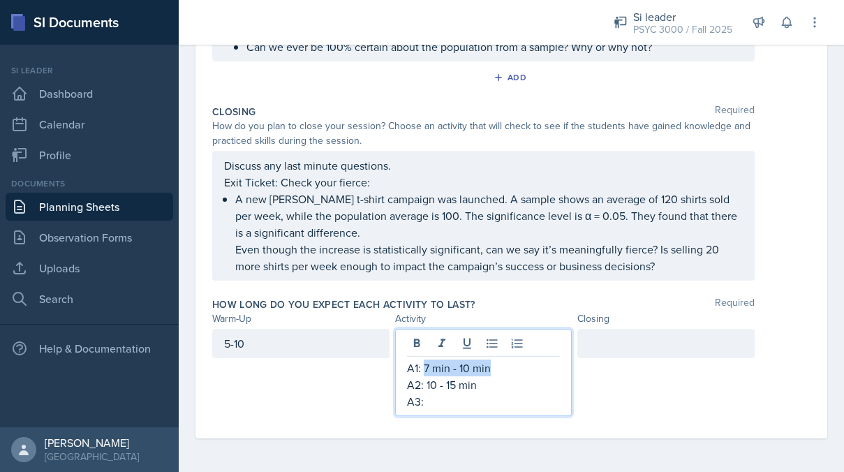
drag, startPoint x: 493, startPoint y: 366, endPoint x: 425, endPoint y: 365, distance: 67.7
click at [425, 365] on p "A1: 7 min - 10 min" at bounding box center [483, 367] width 153 height 17
click at [477, 380] on p "A2: 10 - 15 min" at bounding box center [483, 384] width 153 height 17
drag, startPoint x: 477, startPoint y: 384, endPoint x: 436, endPoint y: 384, distance: 41.2
click at [436, 384] on p "A2: 10 - 15 min" at bounding box center [483, 384] width 153 height 17
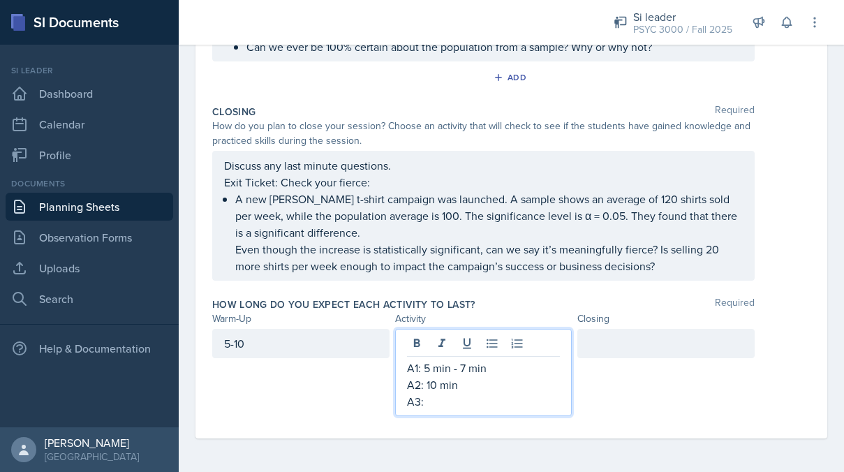
click at [434, 400] on p "A3:" at bounding box center [483, 401] width 153 height 17
click at [620, 351] on div at bounding box center [665, 343] width 177 height 29
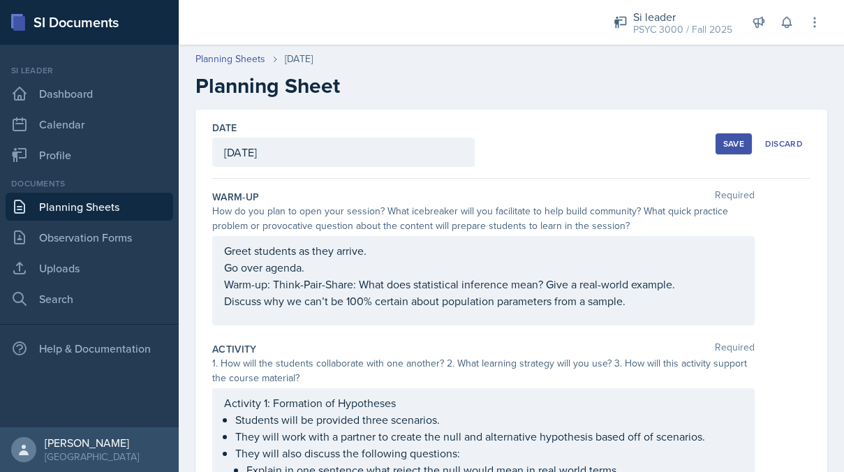
scroll to position [0, 0]
click at [662, 138] on div "Save" at bounding box center [733, 143] width 21 height 11
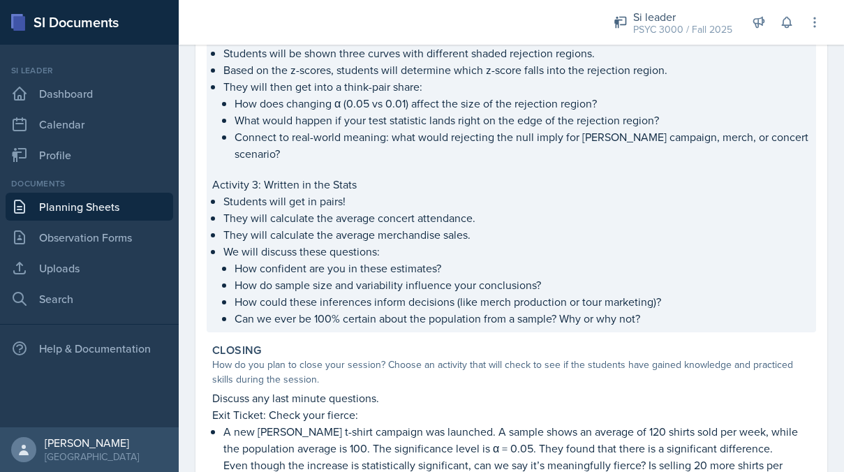
scroll to position [452, 0]
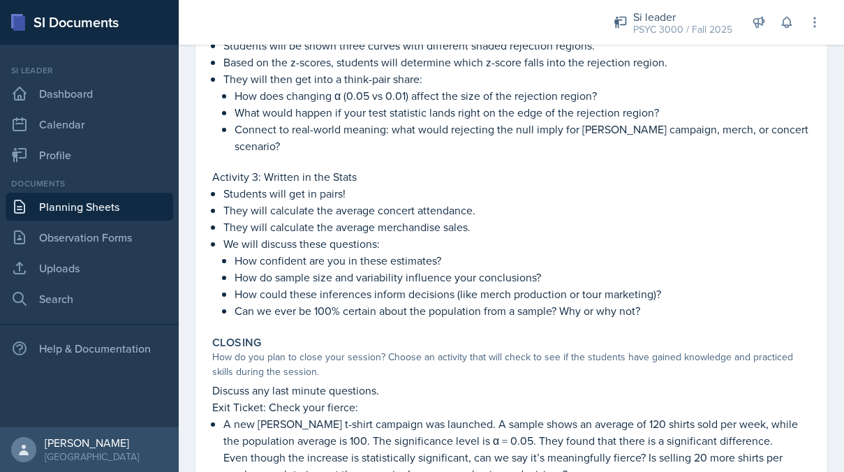
click at [94, 205] on link "Planning Sheets" at bounding box center [89, 207] width 167 height 28
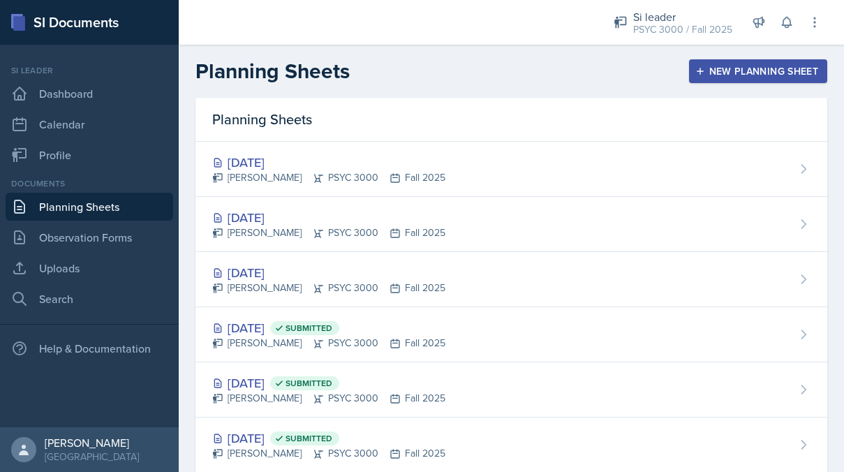
click at [486, 71] on div "Planning Sheets New Planning Sheet" at bounding box center [511, 71] width 665 height 25
